Goal: Information Seeking & Learning: Learn about a topic

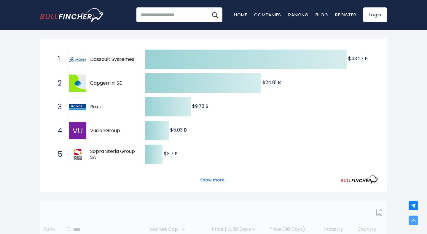
scroll to position [128, 0]
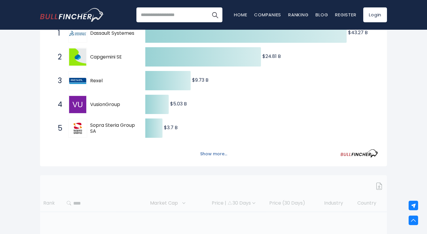
click at [207, 151] on button "Show more..." at bounding box center [213, 154] width 34 height 10
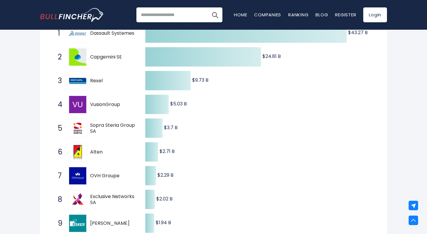
click at [81, 172] on img at bounding box center [77, 175] width 17 height 17
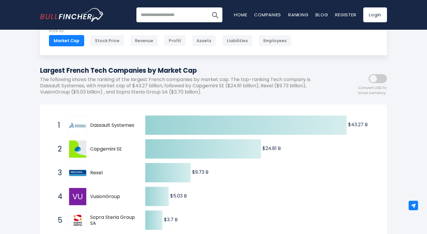
scroll to position [36, 0]
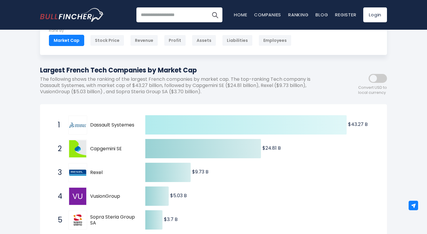
click at [165, 127] on icon at bounding box center [245, 124] width 201 height 19
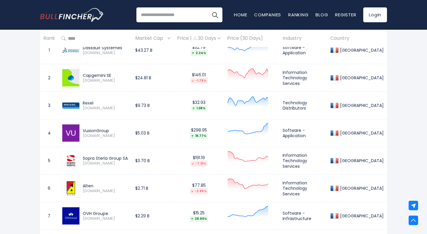
scroll to position [421, 0]
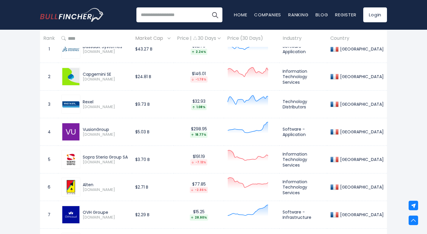
click at [86, 129] on div "VusionGroup" at bounding box center [106, 129] width 46 height 5
click at [127, 126] on div "VusionGroup VU.PA" at bounding box center [94, 131] width 67 height 19
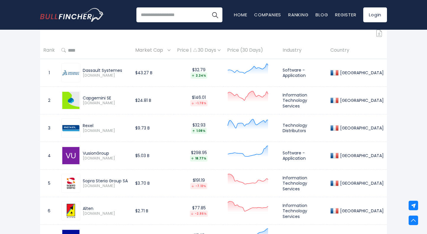
scroll to position [394, 0]
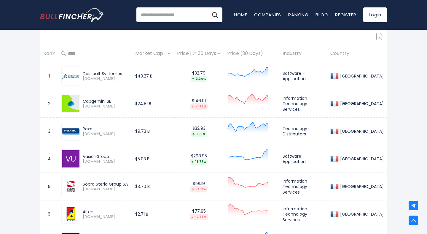
click at [88, 134] on span "RXL.PA" at bounding box center [106, 133] width 46 height 5
click at [71, 134] on div at bounding box center [70, 131] width 19 height 19
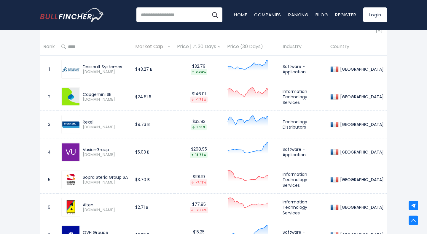
scroll to position [402, 0]
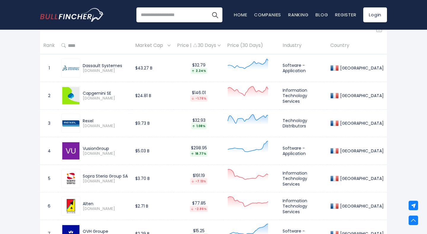
click at [91, 122] on div "Rexel" at bounding box center [106, 120] width 46 height 5
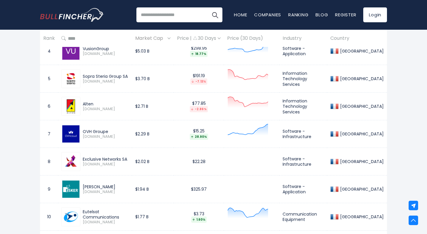
scroll to position [0, 0]
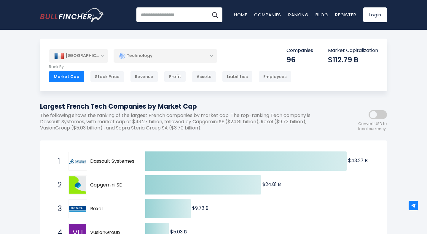
click at [199, 60] on div "Technology" at bounding box center [166, 56] width 104 height 14
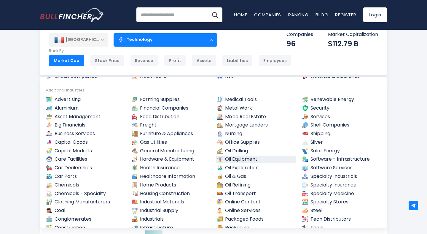
scroll to position [130, 0]
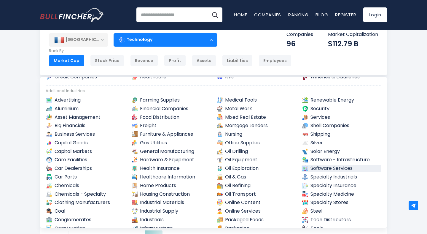
click at [322, 166] on link "Software Services" at bounding box center [341, 167] width 80 height 7
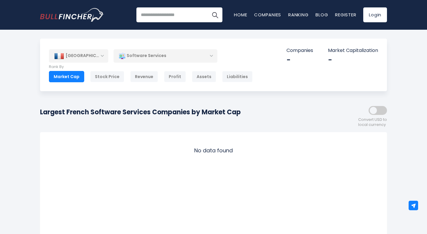
click at [155, 57] on div "Software Services" at bounding box center [166, 56] width 104 height 14
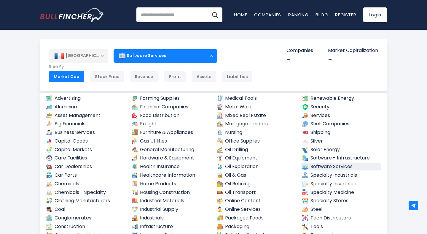
scroll to position [148, 0]
click at [324, 159] on link "Software - Infrastructure" at bounding box center [341, 157] width 80 height 7
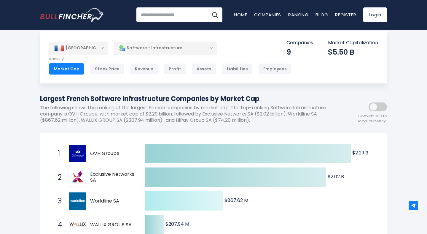
scroll to position [5, 0]
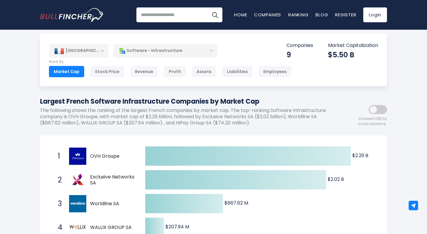
click at [178, 55] on div "Software - Infrastructure" at bounding box center [166, 51] width 104 height 14
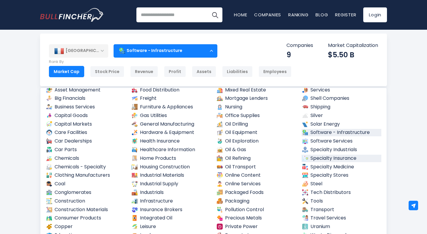
scroll to position [169, 0]
click at [326, 191] on link "Tech Distributors" at bounding box center [341, 191] width 80 height 7
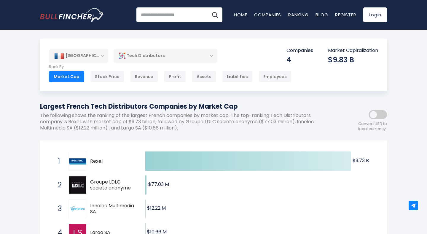
click at [197, 61] on div "Tech Distributors" at bounding box center [166, 56] width 104 height 14
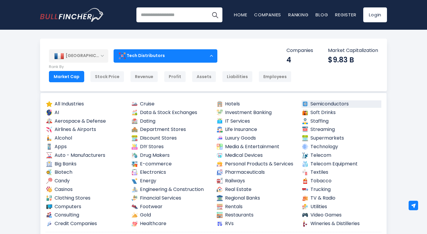
click at [328, 104] on link "Semiconductors" at bounding box center [341, 103] width 80 height 7
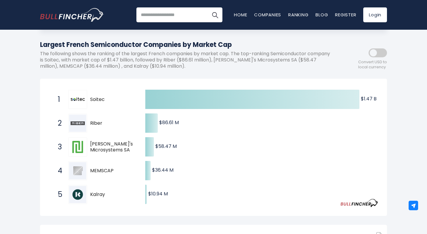
scroll to position [64, 0]
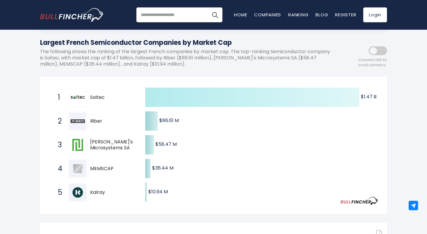
click at [249, 101] on icon at bounding box center [252, 96] width 214 height 19
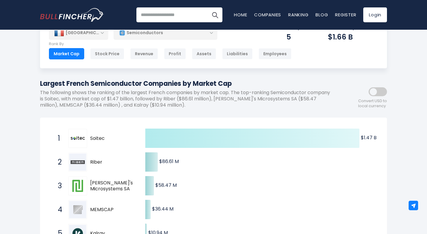
scroll to position [11, 0]
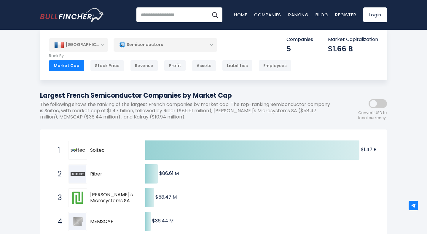
click at [179, 43] on div "Semiconductors" at bounding box center [166, 45] width 104 height 14
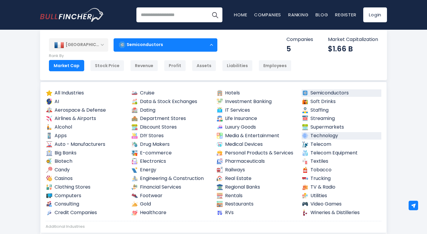
click at [314, 138] on link "Technology" at bounding box center [341, 135] width 80 height 7
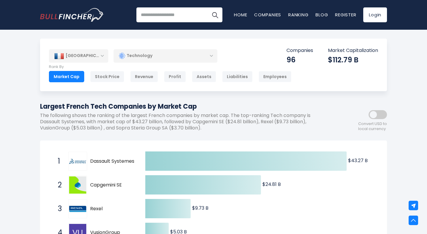
scroll to position [94, 0]
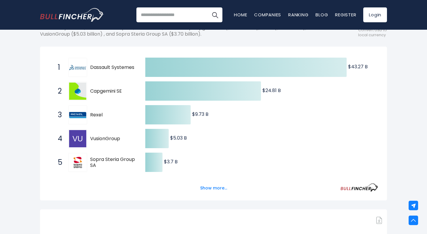
click at [97, 140] on span "VusionGroup" at bounding box center [112, 138] width 45 height 6
click at [179, 192] on div "Show more..." at bounding box center [213, 184] width 329 height 17
click at [204, 192] on button "Show more..." at bounding box center [213, 188] width 34 height 10
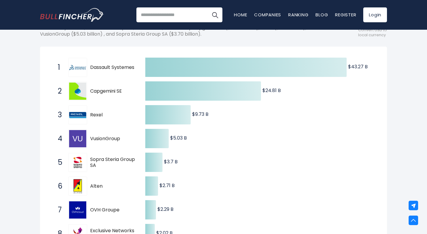
click at [93, 164] on span "Sopra Steria Group SA" at bounding box center [112, 162] width 45 height 12
click at [93, 181] on div "6 Alten [DOMAIN_NAME]" at bounding box center [95, 185] width 80 height 19
click at [95, 204] on div "7 OVH Groupe [DOMAIN_NAME]" at bounding box center [95, 209] width 80 height 19
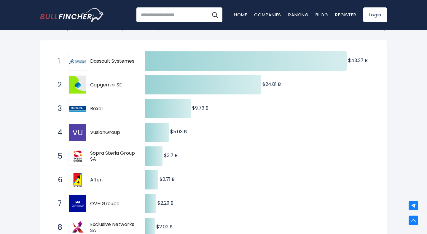
scroll to position [101, 0]
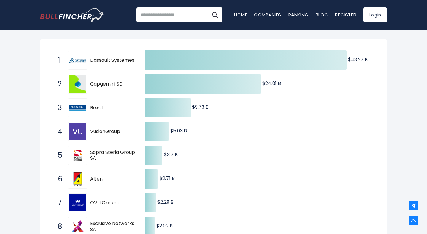
click at [70, 199] on img at bounding box center [77, 202] width 17 height 17
